Goal: Task Accomplishment & Management: Use online tool/utility

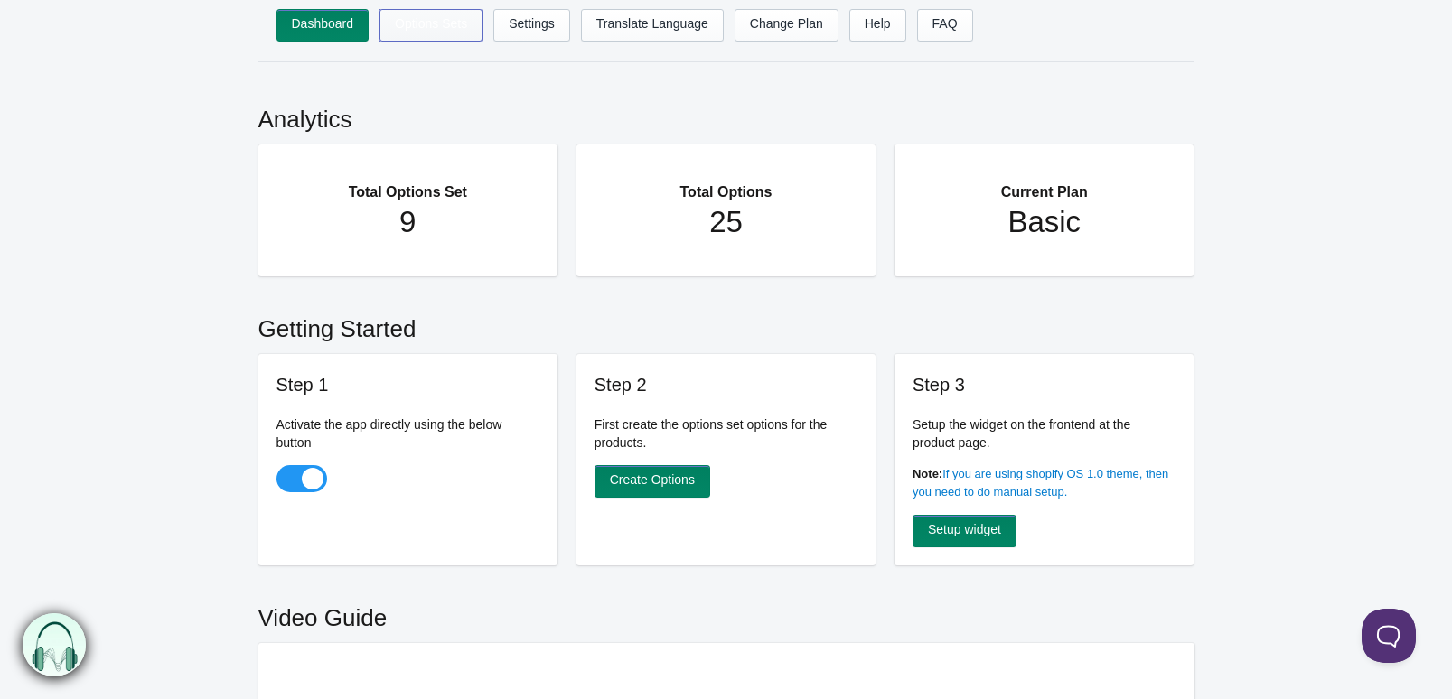
click at [434, 33] on link "Options Sets" at bounding box center [430, 25] width 103 height 33
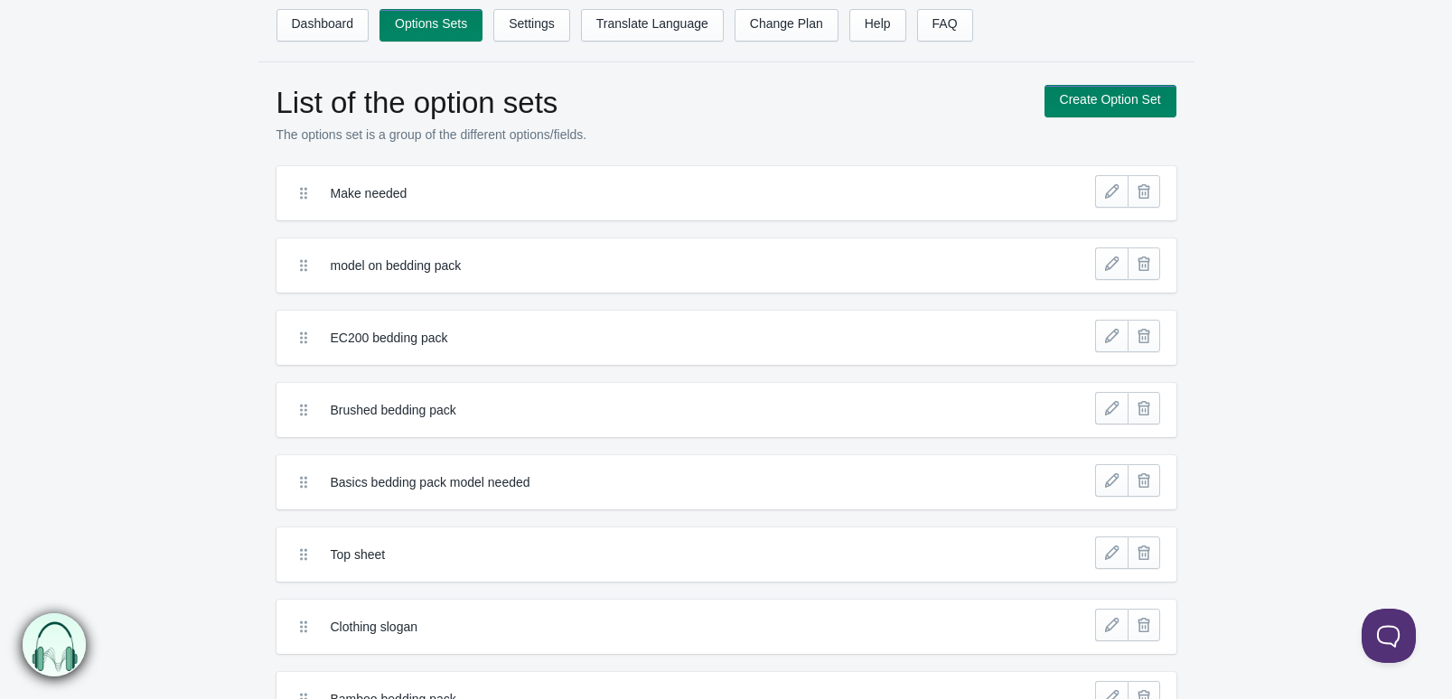
click at [434, 340] on label "EC200 bedding pack" at bounding box center [660, 338] width 659 height 18
click at [1109, 342] on link at bounding box center [1111, 336] width 33 height 33
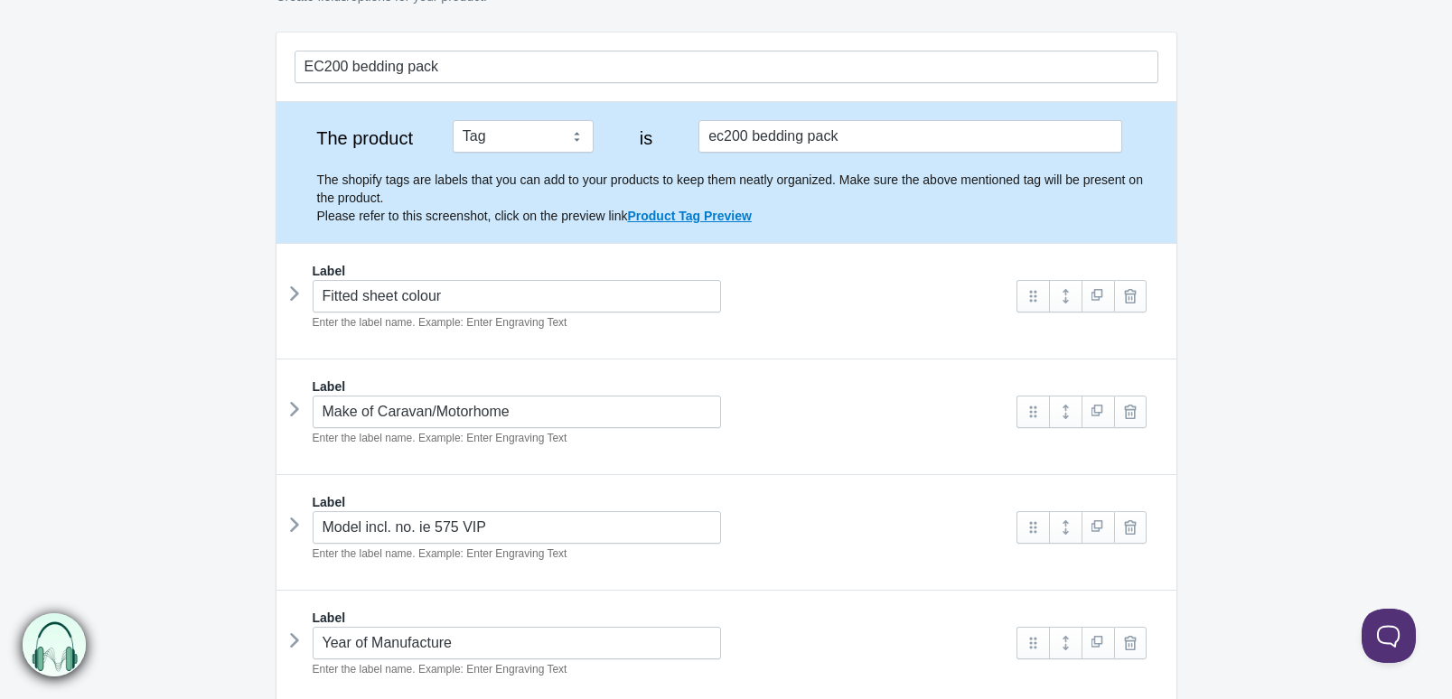
scroll to position [142, 0]
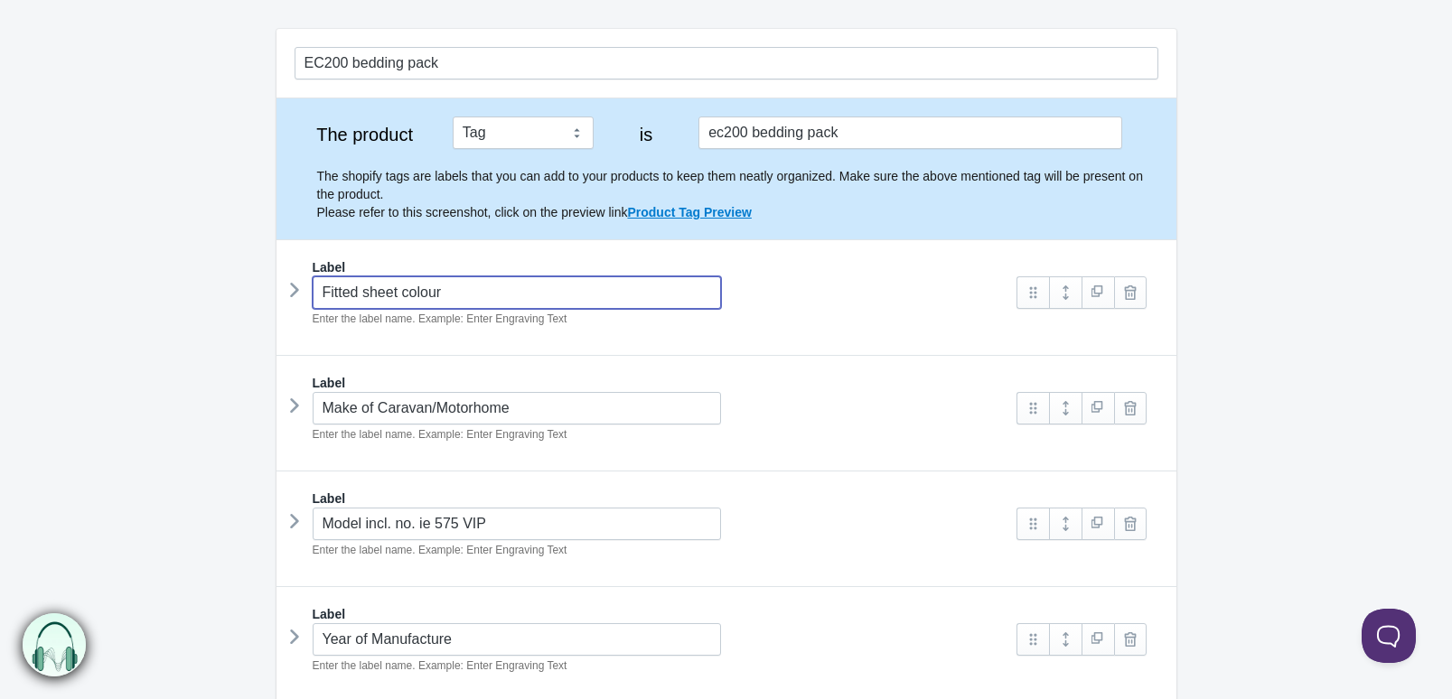
drag, startPoint x: 483, startPoint y: 293, endPoint x: 261, endPoint y: 295, distance: 222.3
click at [261, 295] on section "EC200 bedding pack The product Tag Vendor Type URL Handle All Products is ec200…" at bounding box center [726, 409] width 936 height 761
click at [295, 284] on icon at bounding box center [295, 289] width 0 height 27
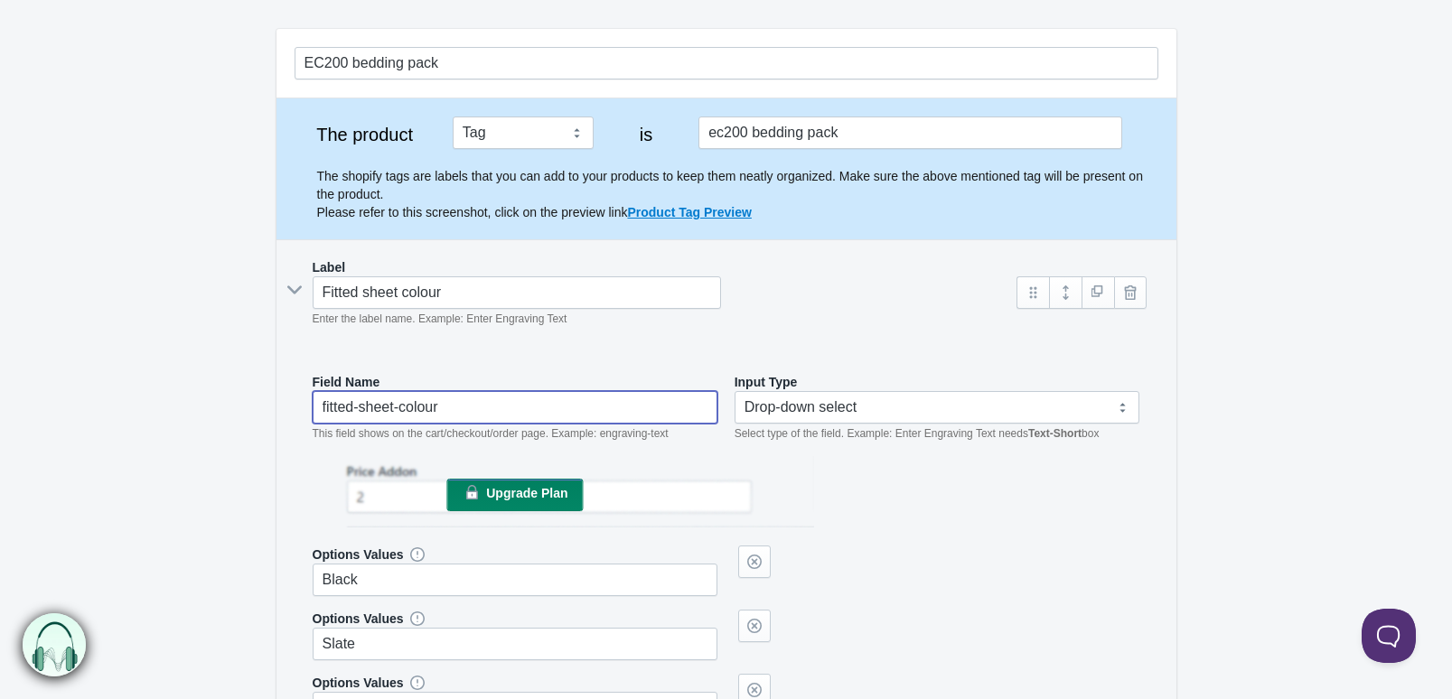
drag, startPoint x: 464, startPoint y: 402, endPoint x: 301, endPoint y: 394, distance: 163.7
click at [291, 290] on icon at bounding box center [294, 290] width 27 height 0
